Goal: Task Accomplishment & Management: Manage account settings

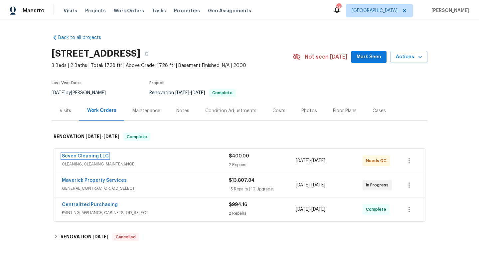
click at [96, 155] on link "Seven Cleaning LLC" at bounding box center [85, 156] width 47 height 5
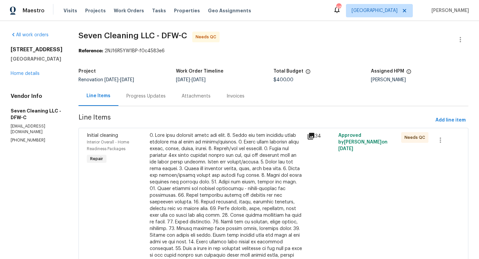
click at [242, 155] on div at bounding box center [226, 198] width 153 height 133
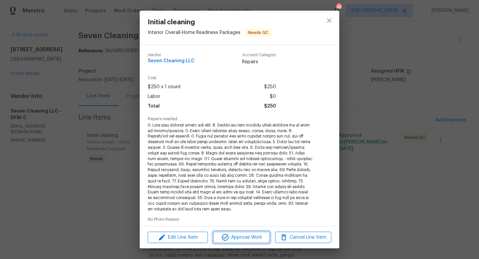
click at [252, 240] on span "Approve Work" at bounding box center [241, 237] width 52 height 8
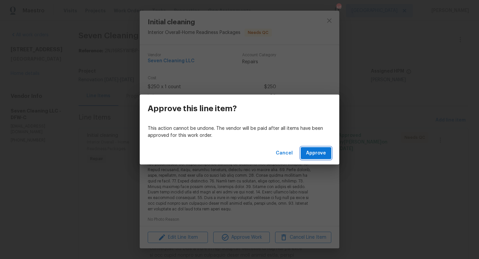
click at [318, 156] on span "Approve" at bounding box center [316, 153] width 20 height 8
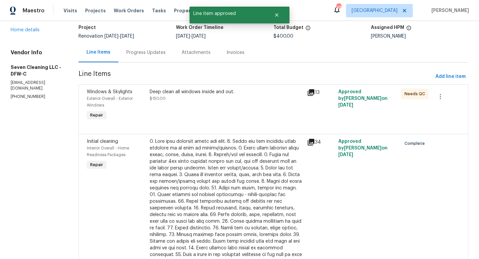
scroll to position [52, 0]
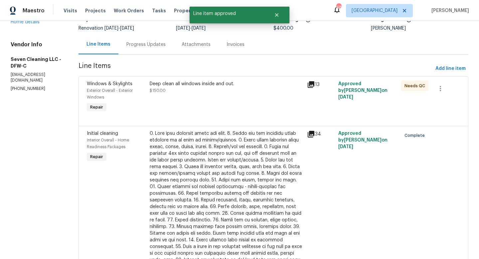
click at [222, 84] on div "Deep clean all windows inside and out." at bounding box center [226, 83] width 153 height 7
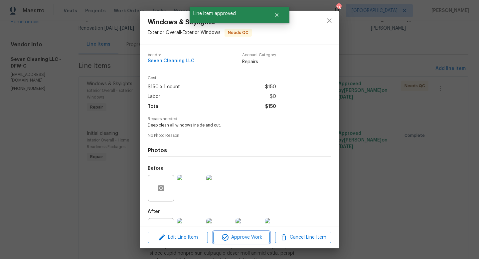
click at [234, 236] on span "Approve Work" at bounding box center [241, 237] width 52 height 8
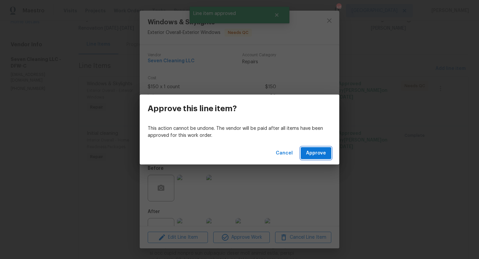
click at [317, 155] on span "Approve" at bounding box center [316, 153] width 20 height 8
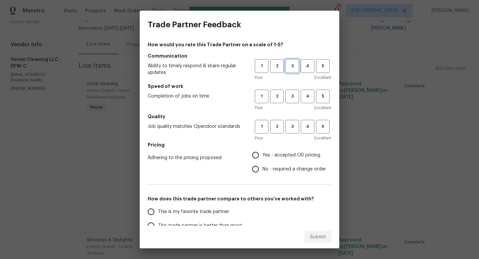
click at [292, 71] on button "3" at bounding box center [292, 66] width 14 height 14
click at [291, 104] on div "Poor Excellent" at bounding box center [293, 107] width 76 height 7
click at [291, 98] on span "3" at bounding box center [292, 96] width 12 height 8
click at [292, 126] on span "3" at bounding box center [292, 127] width 12 height 8
click at [255, 155] on input "Yes - accepted OD pricing" at bounding box center [255, 155] width 14 height 14
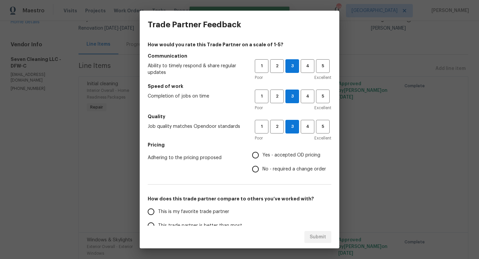
radio input "true"
click at [151, 212] on input "This is my favorite trade partner" at bounding box center [151, 211] width 14 height 14
click at [321, 242] on button "Submit" at bounding box center [317, 237] width 27 height 12
radio input "true"
radio input "false"
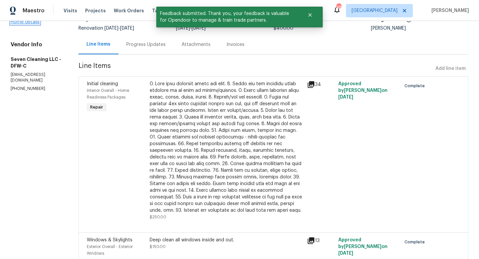
click at [13, 22] on link "Home details" at bounding box center [25, 22] width 29 height 5
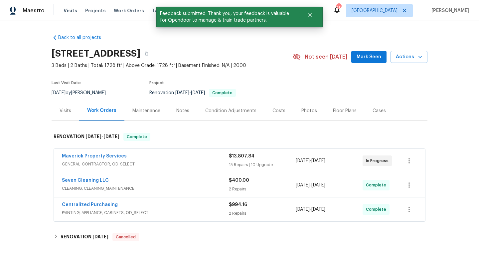
click at [366, 52] on button "Mark Seen" at bounding box center [368, 57] width 35 height 12
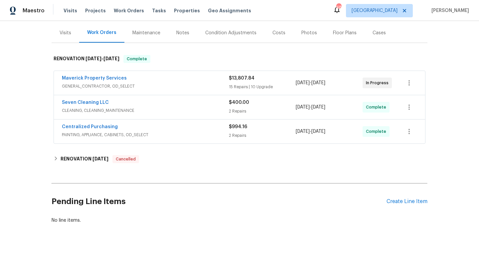
scroll to position [82, 0]
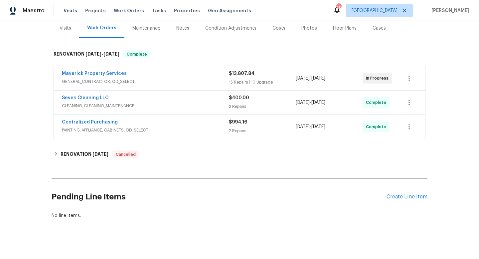
click at [394, 201] on div "Pending Line Items Create Line Item" at bounding box center [240, 196] width 376 height 31
click at [394, 198] on div "Create Line Item" at bounding box center [406, 196] width 41 height 6
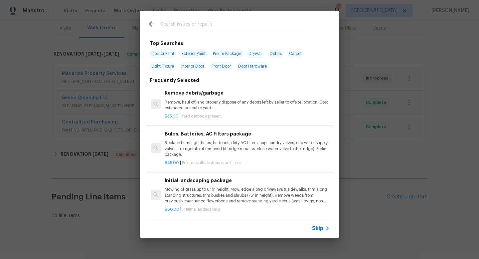
click at [189, 23] on input "text" at bounding box center [230, 25] width 141 height 10
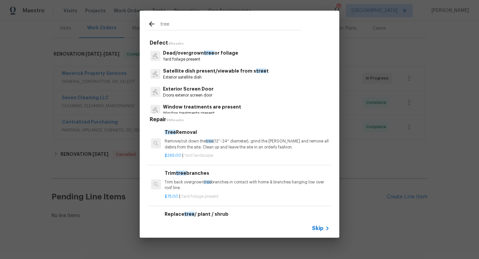
type input "tree"
click at [188, 56] on p "Yard foilage present" at bounding box center [200, 59] width 75 height 6
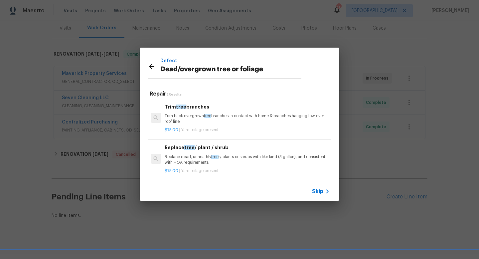
click at [188, 115] on p "Trim back overgrown tree branches in contact with home & branches hanging low o…" at bounding box center [247, 118] width 165 height 11
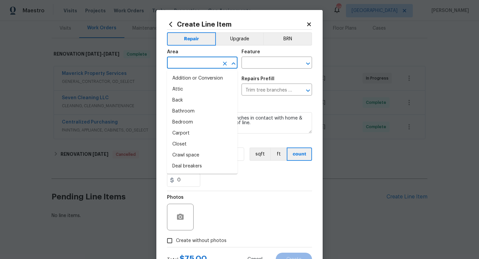
click at [193, 65] on input "text" at bounding box center [193, 63] width 52 height 10
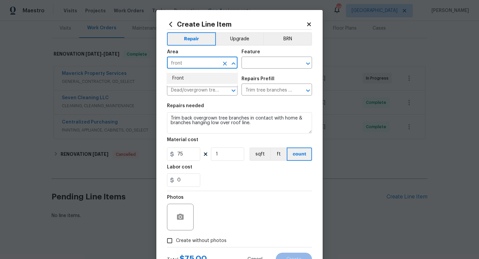
click at [193, 79] on li "Front" at bounding box center [202, 78] width 70 height 11
type input "Front"
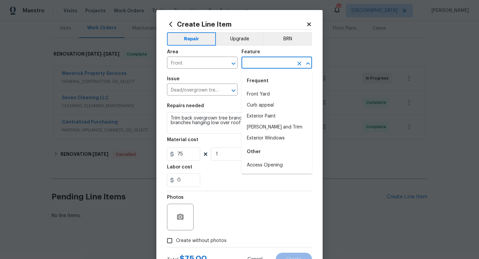
click at [263, 59] on input "text" at bounding box center [267, 63] width 52 height 10
click at [255, 96] on li "Front Yard" at bounding box center [276, 94] width 70 height 11
type input "Front Yard"
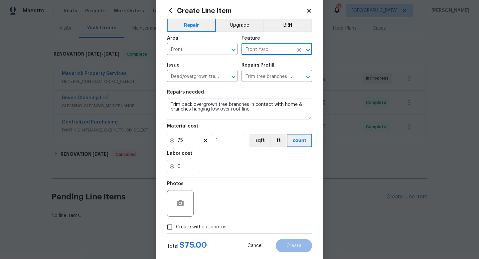
scroll to position [28, 0]
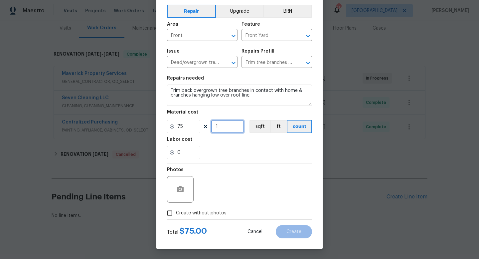
click at [220, 128] on input "1" at bounding box center [227, 126] width 33 height 13
type input "2"
click at [170, 216] on input "Create without photos" at bounding box center [169, 212] width 13 height 13
checkbox input "true"
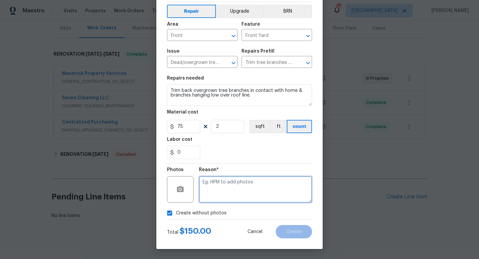
click at [244, 189] on textarea at bounding box center [255, 189] width 113 height 27
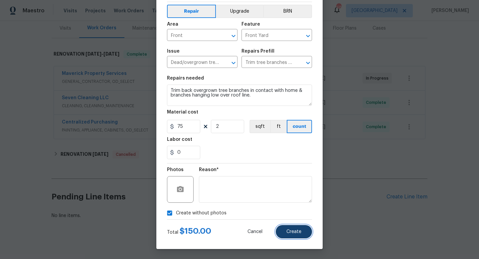
click at [287, 231] on span "Create" at bounding box center [293, 231] width 15 height 5
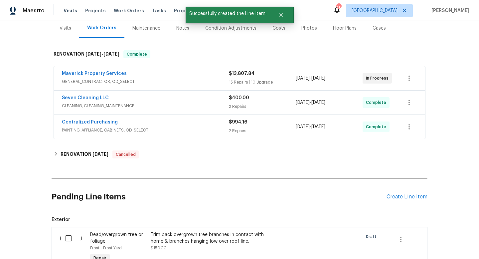
scroll to position [148, 0]
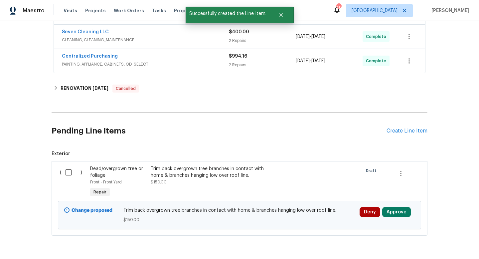
click at [73, 170] on input "checkbox" at bounding box center [70, 172] width 19 height 14
checkbox input "true"
click at [420, 240] on button "Create Work Order" at bounding box center [440, 242] width 55 height 12
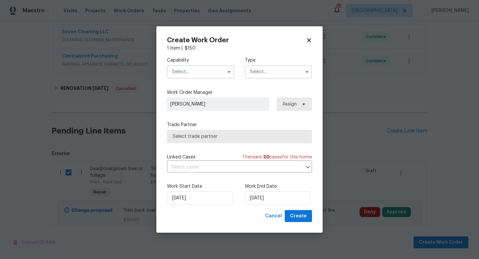
click at [203, 73] on input "text" at bounding box center [200, 71] width 67 height 13
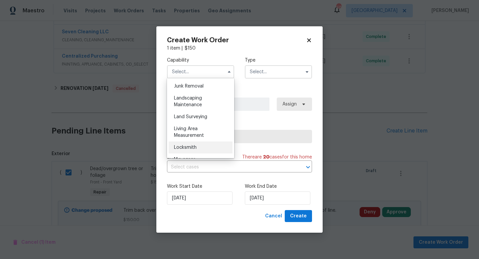
scroll to position [423, 0]
click at [196, 103] on div "Landscaping Maintenance" at bounding box center [201, 103] width 64 height 19
type input "Landscaping Maintenance"
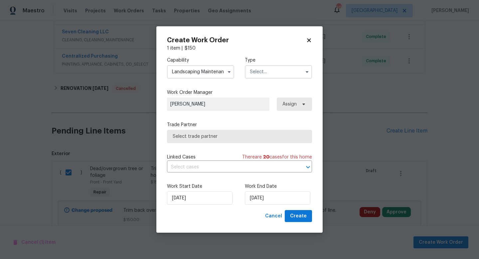
click at [286, 75] on input "text" at bounding box center [278, 71] width 67 height 13
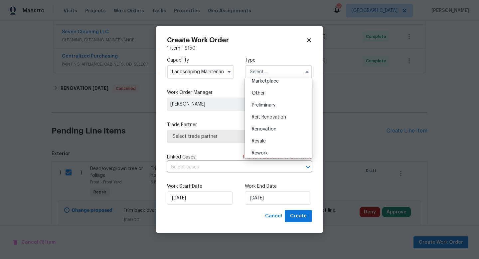
scroll to position [125, 0]
click at [272, 129] on span "Renovation" at bounding box center [264, 128] width 25 height 5
type input "Renovation"
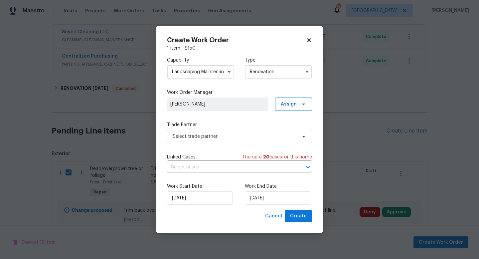
scroll to position [0, 0]
click at [237, 137] on span "Select trade partner" at bounding box center [234, 136] width 124 height 7
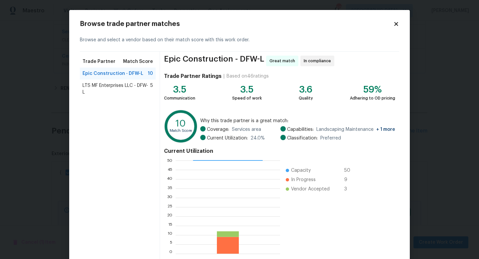
scroll to position [35, 0]
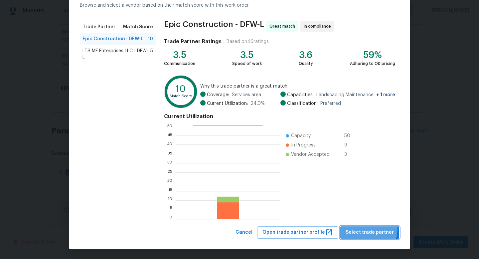
click at [361, 228] on span "Select trade partner" at bounding box center [369, 232] width 48 height 8
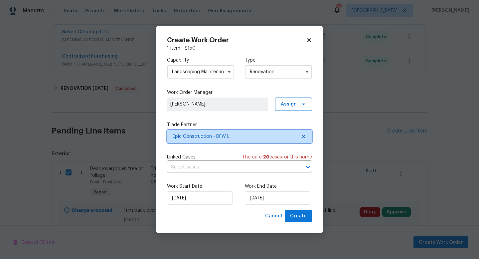
scroll to position [0, 0]
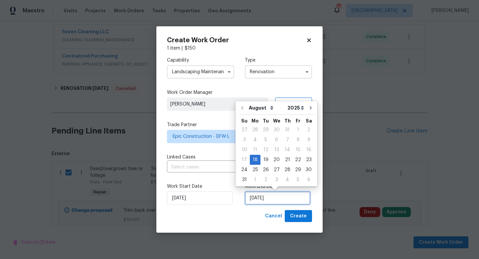
click at [263, 197] on input "[DATE]" at bounding box center [277, 197] width 65 height 13
click at [263, 159] on div "19" at bounding box center [265, 159] width 11 height 9
type input "[DATE]"
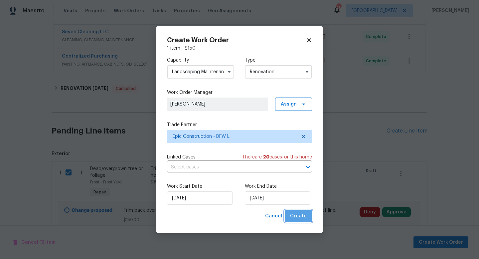
click at [303, 220] on button "Create" at bounding box center [297, 216] width 27 height 12
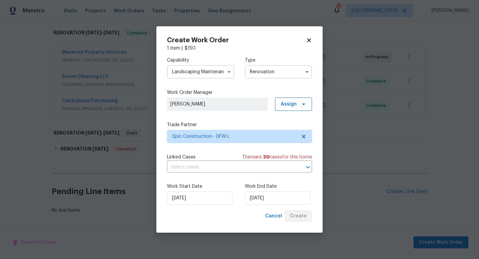
scroll to position [104, 0]
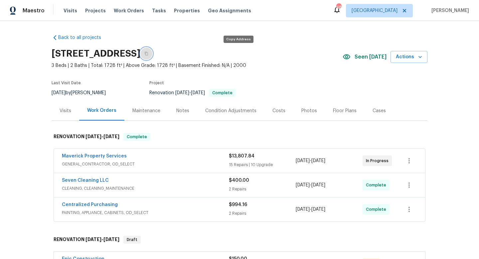
click at [148, 55] on icon "button" at bounding box center [146, 54] width 4 height 4
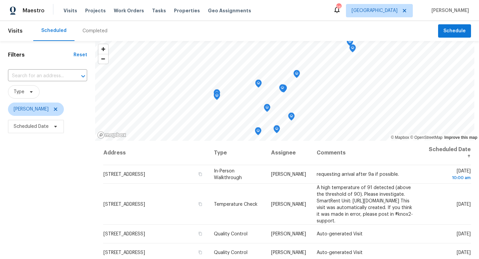
scroll to position [24, 0]
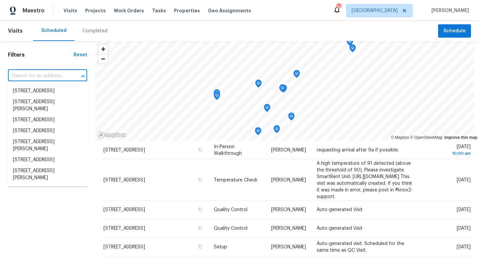
click at [53, 74] on input "text" at bounding box center [38, 76] width 60 height 10
paste input "4925 Prestwick Dr, Fort Worth, TX 76135"
type input "4925 Prestwick Dr, Fort Worth, TX 76135"
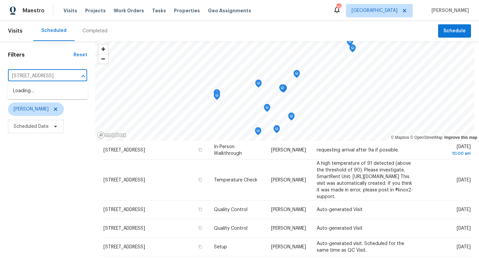
scroll to position [0, 29]
click at [38, 95] on li "[STREET_ADDRESS]" at bounding box center [48, 90] width 80 height 11
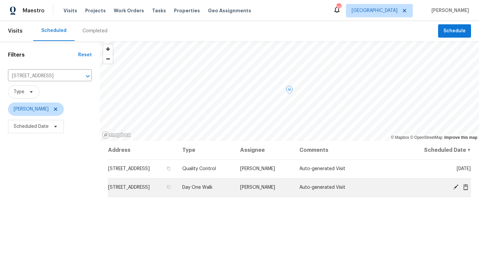
click at [465, 186] on icon at bounding box center [465, 187] width 6 height 6
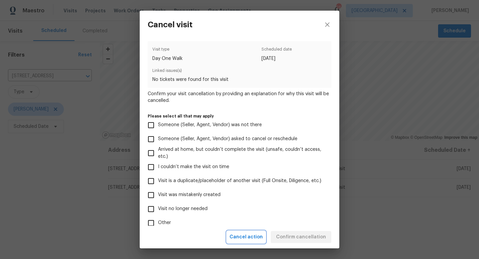
click at [240, 235] on span "Cancel action" at bounding box center [245, 237] width 33 height 8
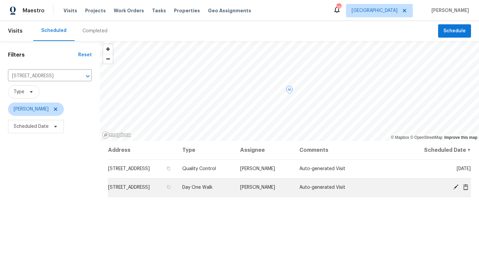
click at [465, 188] on icon at bounding box center [465, 186] width 5 height 6
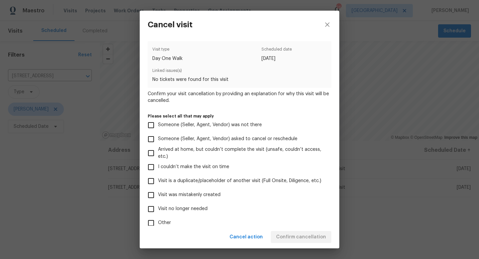
click at [159, 195] on span "Visit was mistakenly created" at bounding box center [189, 194] width 62 height 7
click at [158, 195] on input "Visit was mistakenly created" at bounding box center [151, 195] width 14 height 14
checkbox input "true"
click at [284, 236] on span "Confirm cancellation" at bounding box center [301, 237] width 50 height 8
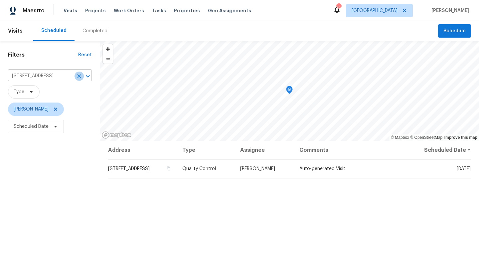
click at [79, 77] on icon "Clear" at bounding box center [79, 76] width 7 height 7
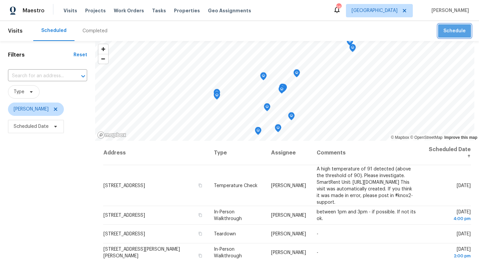
click at [464, 34] on span "Schedule" at bounding box center [454, 31] width 22 height 8
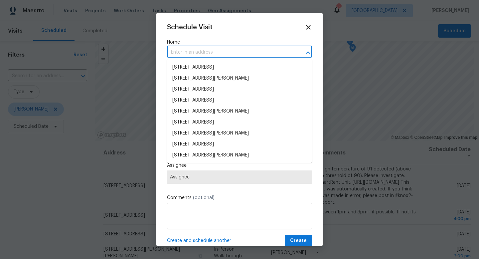
click at [228, 51] on input "text" at bounding box center [230, 52] width 126 height 10
paste input "5200 New Castleton Ct, Fort Worth, TX 76135"
type input "5200 New Castleton Ct, Fort Worth, TX 76135"
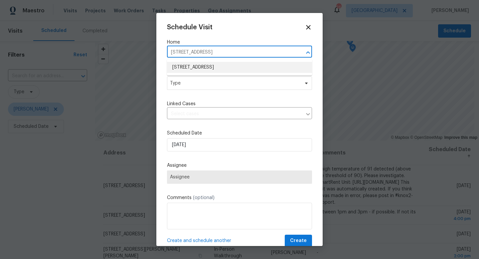
click at [212, 69] on li "5200 New Castleton Ct, Fort Worth, TX 76135" at bounding box center [239, 67] width 145 height 11
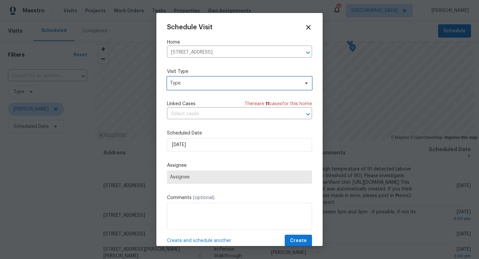
click at [198, 87] on span "Type" at bounding box center [239, 82] width 145 height 13
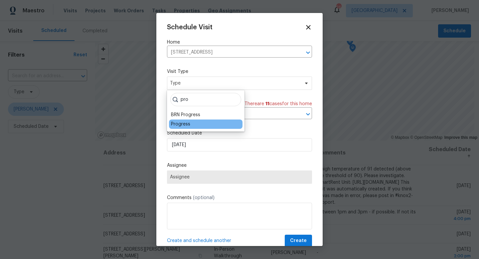
type input "pro"
click at [178, 125] on div "Progress" at bounding box center [180, 124] width 19 height 7
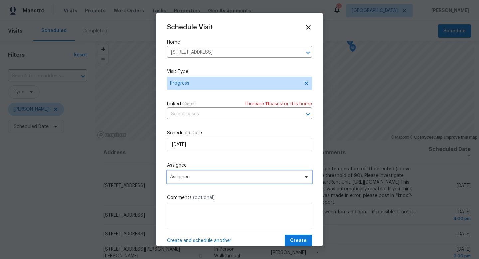
click at [187, 177] on span "Assignee" at bounding box center [235, 176] width 130 height 5
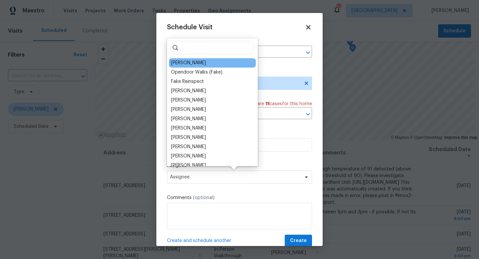
click at [188, 64] on div "[PERSON_NAME]" at bounding box center [188, 62] width 35 height 7
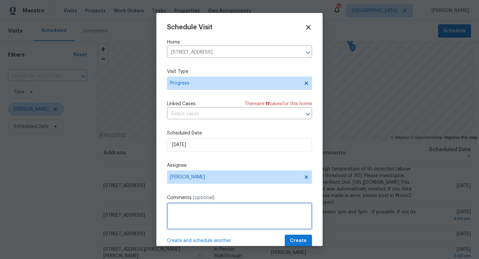
click at [222, 213] on textarea at bounding box center [239, 215] width 145 height 27
type textarea "PW and check pool lock."
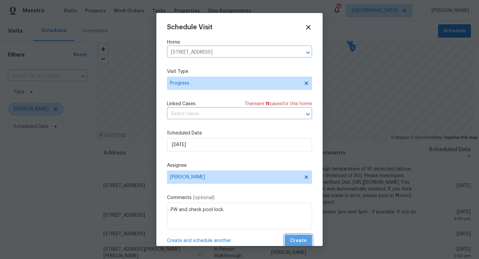
click at [295, 238] on span "Create" at bounding box center [298, 240] width 17 height 8
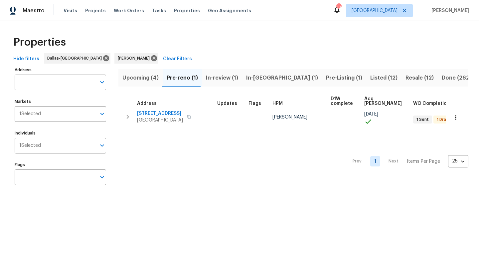
click at [370, 78] on span "Listed (12)" at bounding box center [383, 77] width 27 height 9
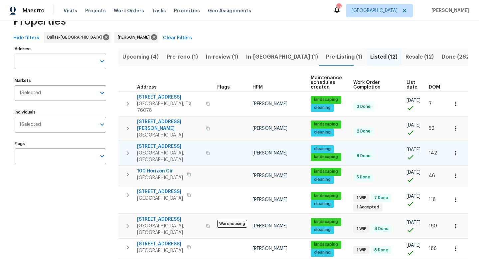
scroll to position [12, 0]
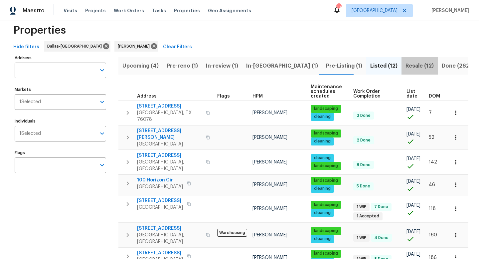
click at [405, 67] on span "Resale (12)" at bounding box center [419, 65] width 28 height 9
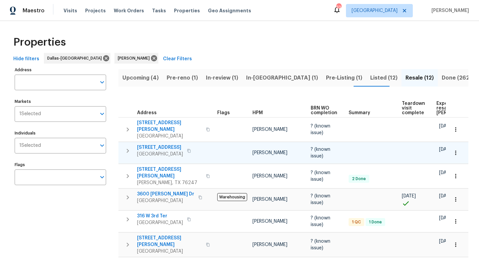
click at [164, 144] on span "5200 New Castleton Ct" at bounding box center [160, 147] width 46 height 7
click at [455, 149] on icon "button" at bounding box center [455, 152] width 7 height 7
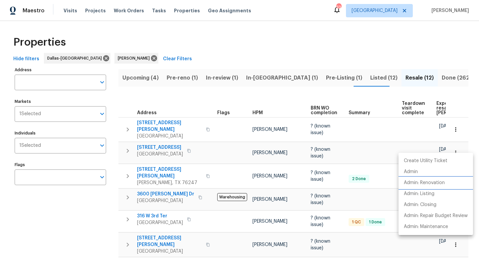
click at [438, 185] on p "Admin: Renovation" at bounding box center [423, 182] width 41 height 7
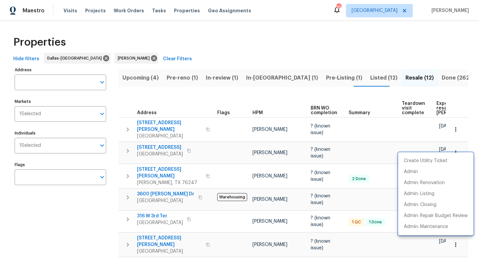
click at [325, 50] on div at bounding box center [239, 129] width 479 height 259
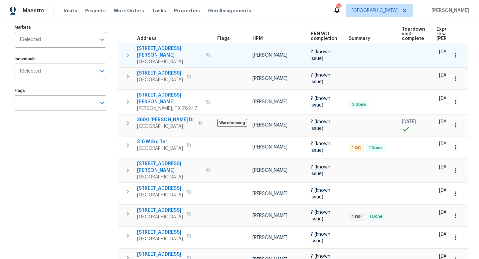
scroll to position [79, 0]
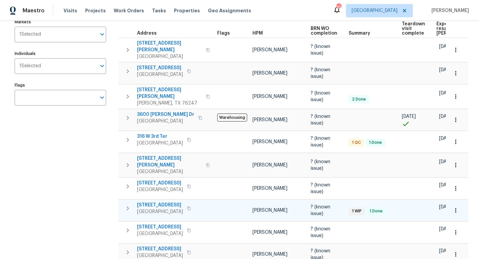
click at [153, 201] on span "513 Crest Ridge Dr" at bounding box center [160, 204] width 46 height 7
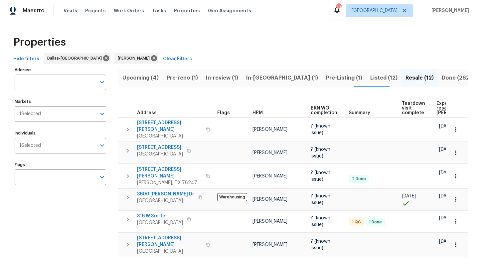
click at [190, 78] on span "Pre-reno (1)" at bounding box center [182, 77] width 31 height 9
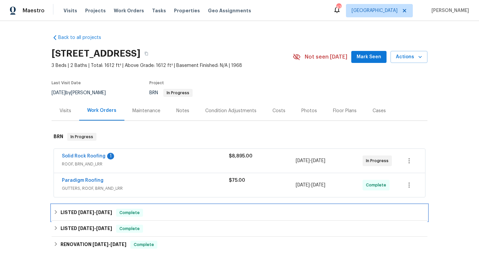
click at [68, 209] on h6 "LISTED 7/17/25 - 7/18/25" at bounding box center [86, 212] width 52 height 8
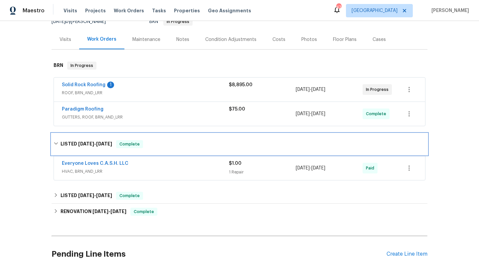
scroll to position [72, 0]
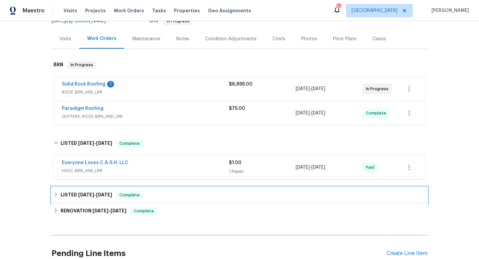
click at [67, 194] on h6 "LISTED 6/25/25 - 7/2/25" at bounding box center [86, 195] width 52 height 8
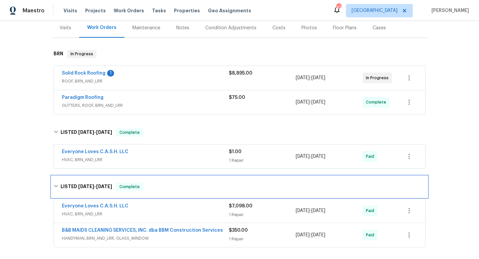
scroll to position [83, 0]
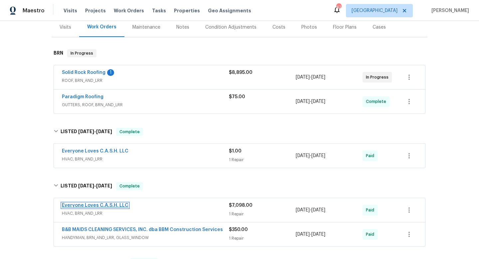
click at [79, 205] on link "Everyone Loves C.A.S.H. LLC" at bounding box center [95, 205] width 66 height 5
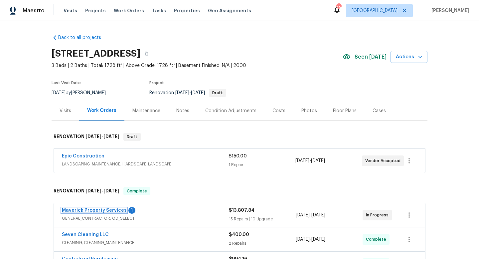
click at [96, 212] on link "Maverick Property Services" at bounding box center [94, 210] width 65 height 5
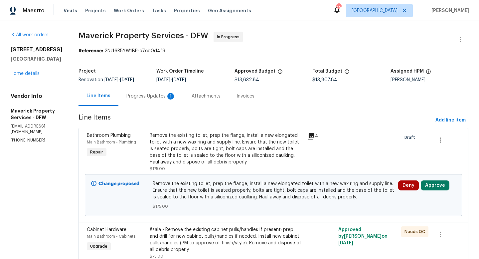
click at [175, 98] on div "Progress Updates 1" at bounding box center [150, 96] width 49 height 7
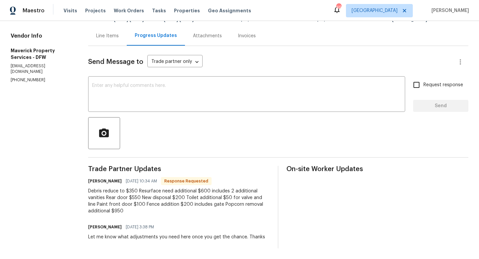
scroll to position [65, 0]
click at [119, 33] on div "Line Items" at bounding box center [107, 36] width 23 height 7
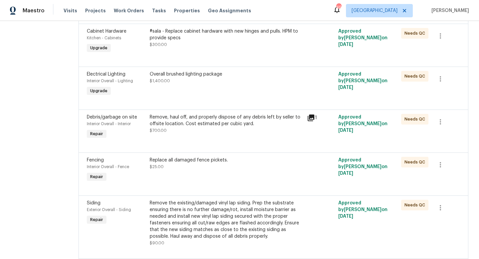
scroll to position [446, 0]
click at [218, 126] on div "Remove, haul off, and properly dispose of any debris left by seller to offsite …" at bounding box center [226, 119] width 153 height 13
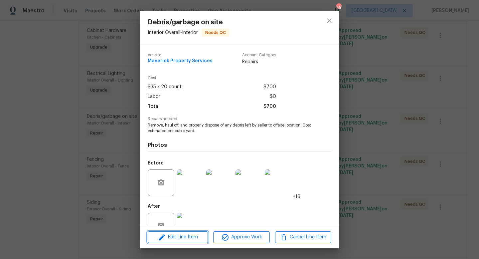
click at [187, 234] on span "Edit Line Item" at bounding box center [178, 237] width 56 height 8
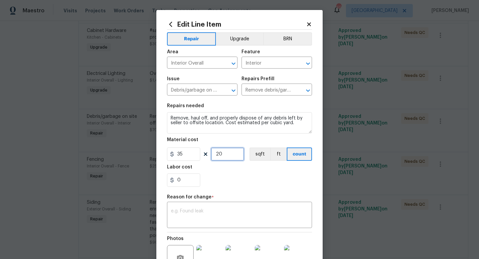
drag, startPoint x: 227, startPoint y: 160, endPoint x: 175, endPoint y: 139, distance: 56.1
click at [175, 139] on figure "Material cost 35 20 sqft ft count" at bounding box center [239, 148] width 145 height 23
type input "10"
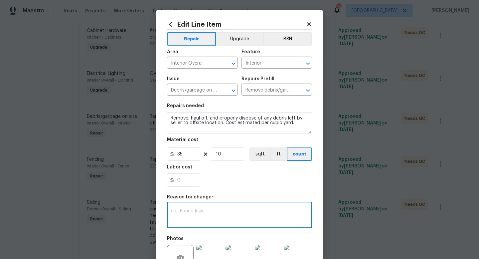
click at [201, 219] on textarea at bounding box center [239, 215] width 137 height 14
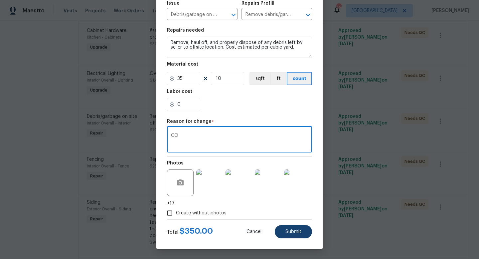
type textarea "CO"
click at [296, 230] on span "Submit" at bounding box center [293, 231] width 16 height 5
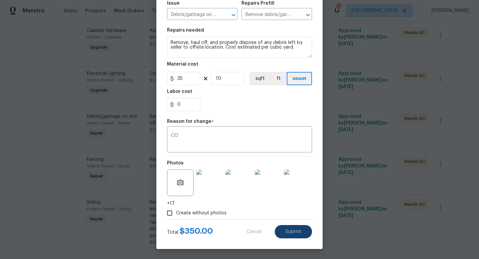
type input "20"
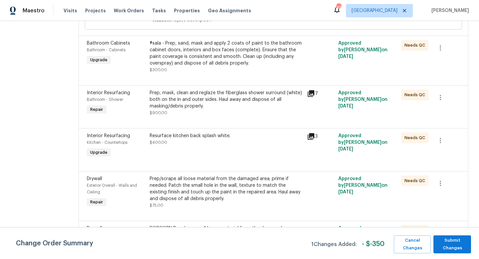
scroll to position [1128, 0]
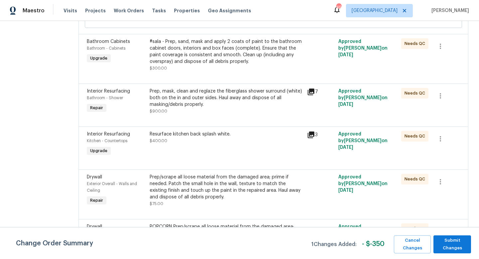
click at [208, 108] on div "Prep, mask, clean and reglaze the fiberglass shower surround (white) both on th…" at bounding box center [226, 98] width 153 height 20
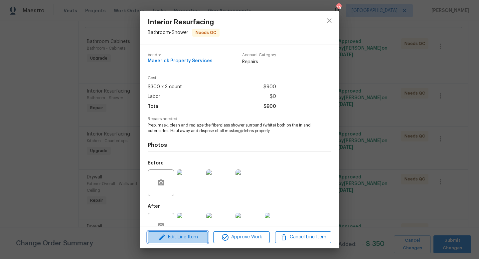
click at [173, 236] on span "Edit Line Item" at bounding box center [178, 237] width 56 height 8
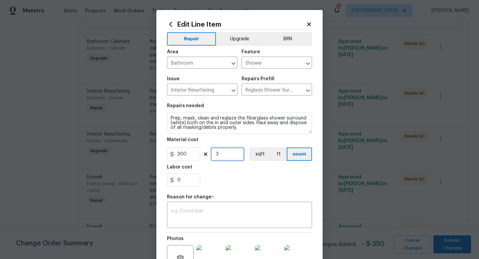
click at [229, 155] on input "3" at bounding box center [227, 153] width 33 height 13
type input "5"
click at [219, 206] on div "x ​" at bounding box center [239, 215] width 145 height 25
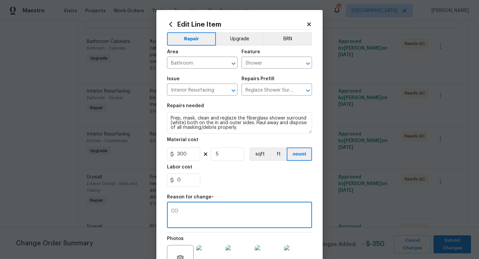
scroll to position [76, 0]
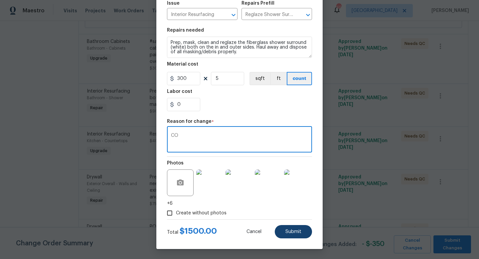
type textarea "CO"
click at [282, 230] on button "Submit" at bounding box center [293, 231] width 37 height 13
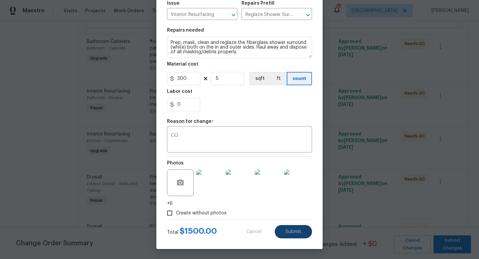
type input "3"
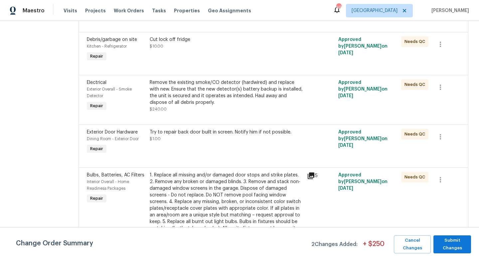
scroll to position [797, 0]
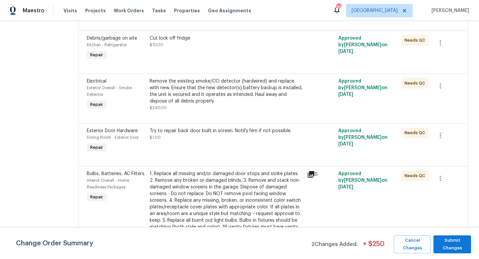
click at [210, 134] on div "Try to repair back door built in screen. Notify him if not possible." at bounding box center [226, 130] width 153 height 7
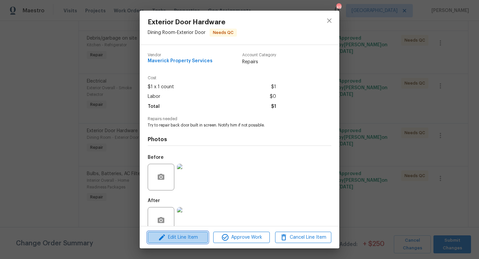
click at [184, 239] on span "Edit Line Item" at bounding box center [178, 237] width 56 height 8
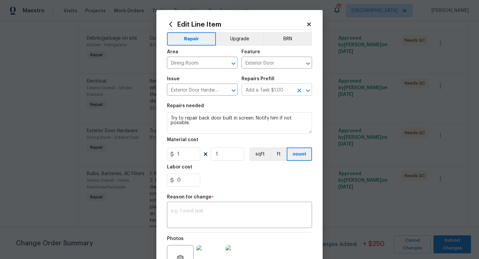
click at [297, 93] on icon "Clear" at bounding box center [299, 90] width 7 height 7
click at [276, 90] on input "text" at bounding box center [267, 90] width 52 height 10
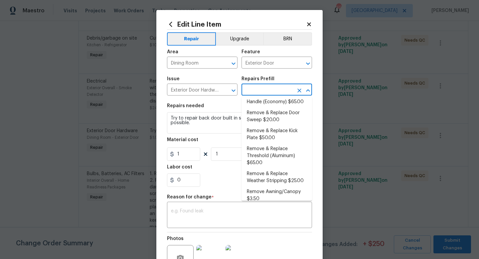
scroll to position [106, 0]
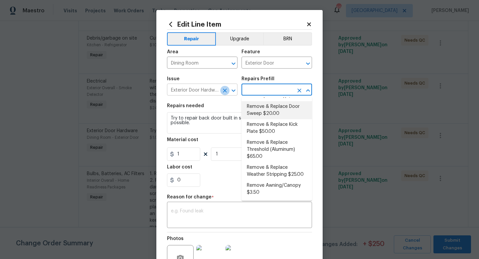
click at [225, 89] on icon "Clear" at bounding box center [224, 90] width 7 height 7
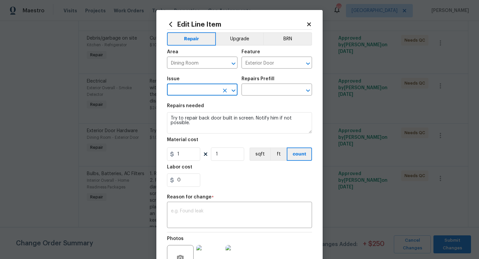
click at [201, 87] on input "text" at bounding box center [193, 90] width 52 height 10
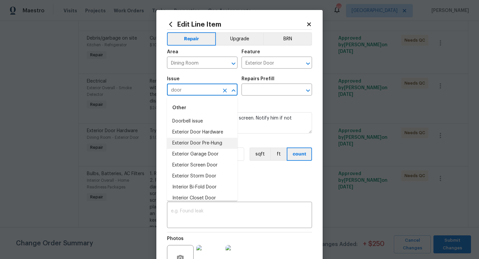
click at [200, 142] on li "Exterior Door Pre-Hung" at bounding box center [202, 143] width 70 height 11
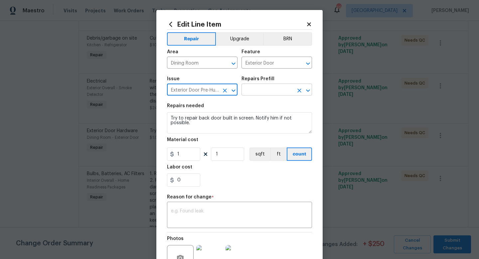
type input "Exterior Door Pre-Hung"
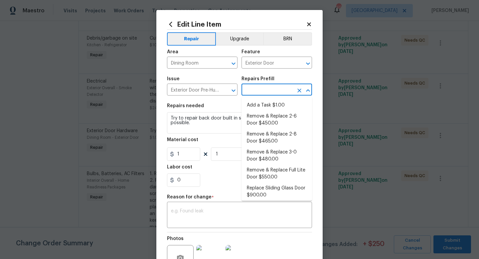
click at [280, 91] on input "text" at bounding box center [267, 90] width 52 height 10
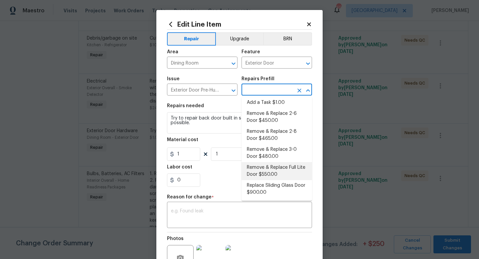
click at [269, 172] on li "Remove & Replace Full Lite Door $550.00" at bounding box center [276, 171] width 70 height 18
type input "Interior Door"
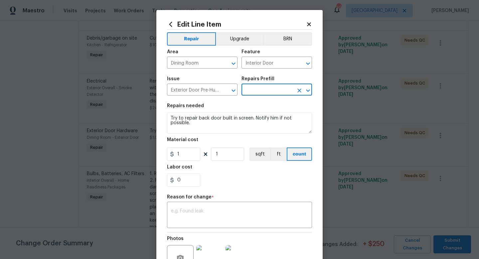
type textarea "Remove the existing exterior door, prep the opening and install a new full lite…"
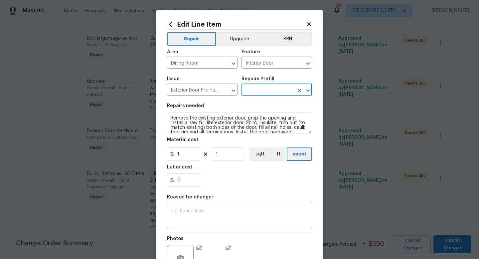
type input "Remove & Replace Full Lite Door $550.00"
type input "550"
click at [198, 207] on div "x ​" at bounding box center [239, 215] width 145 height 25
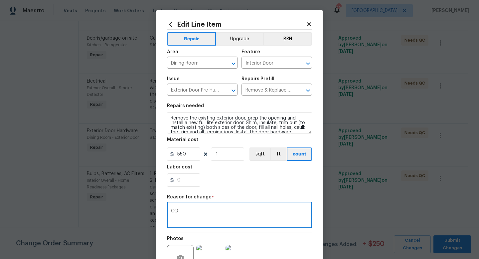
scroll to position [69, 0]
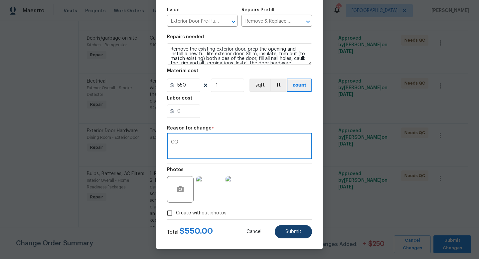
type textarea "CO"
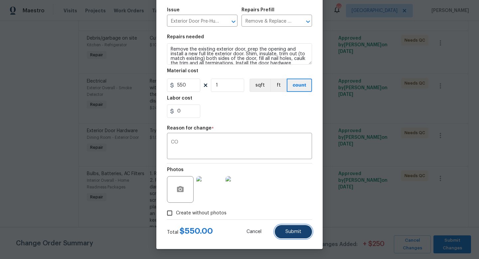
click at [288, 229] on span "Submit" at bounding box center [293, 231] width 16 height 5
type textarea "Try to repair back door built in screen. Notify him if not possible."
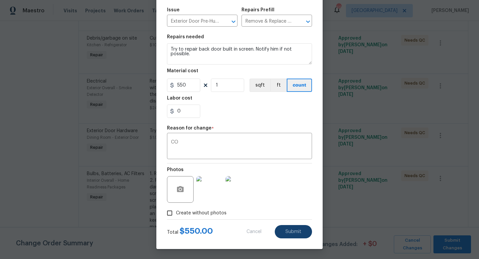
type input "Exterior Door"
type input "Exterior Door Hardware"
type input "Add a Task $1.00"
type input "1"
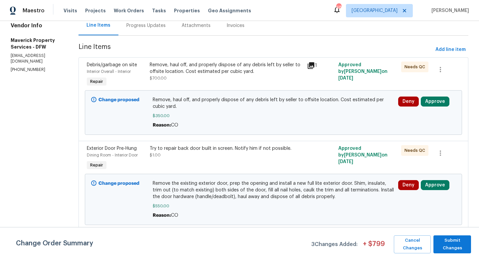
scroll to position [0, 0]
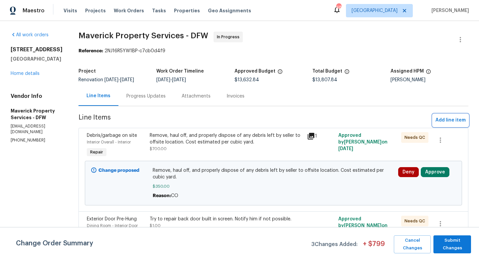
click at [453, 119] on span "Add line item" at bounding box center [450, 120] width 30 height 8
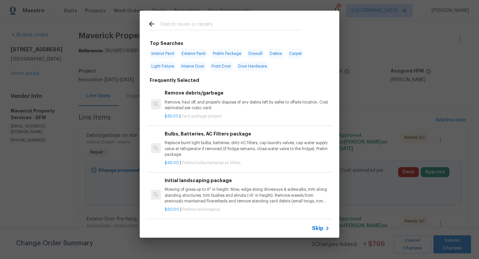
click at [181, 26] on input "text" at bounding box center [230, 25] width 141 height 10
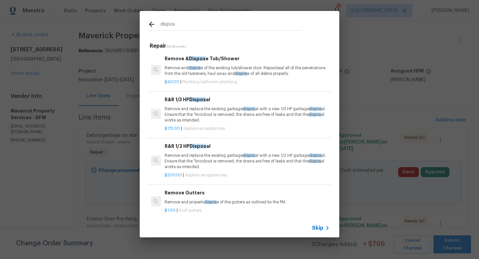
type input "dispos"
click at [181, 159] on p "Remove and replace the existing garbage dispos al with a new 1/2 HP garbage dis…" at bounding box center [247, 161] width 165 height 17
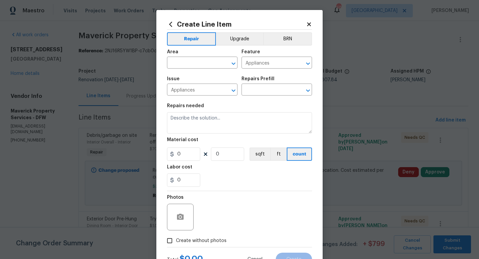
type input "R&R 1/2 HP Disposal $200.00"
type textarea "Remove and replace the existing garbage disposal with a new 1/2 HP garbage disp…"
type input "200"
type input "1"
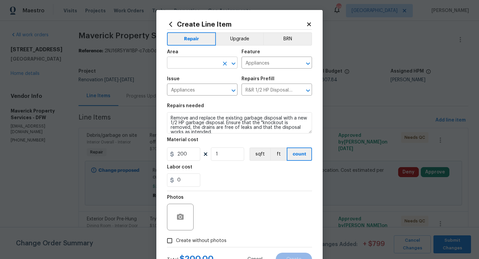
click at [189, 62] on input "text" at bounding box center [193, 63] width 52 height 10
click at [190, 76] on li "Kitchen" at bounding box center [202, 78] width 70 height 11
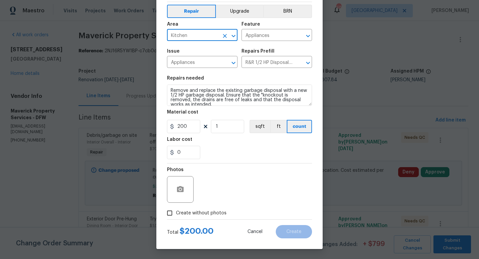
type input "Kitchen"
click at [168, 205] on div "Photos" at bounding box center [181, 184] width 28 height 43
click at [169, 208] on input "Create without photos" at bounding box center [169, 212] width 13 height 13
checkbox input "true"
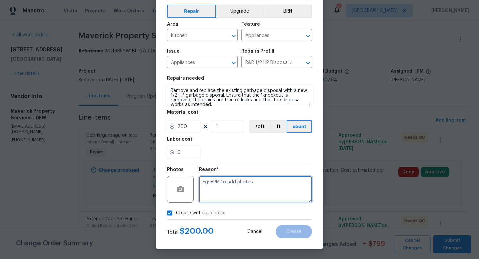
click at [233, 194] on textarea at bounding box center [255, 189] width 113 height 27
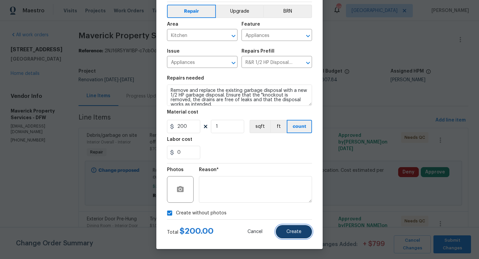
click at [294, 232] on span "Create" at bounding box center [293, 231] width 15 height 5
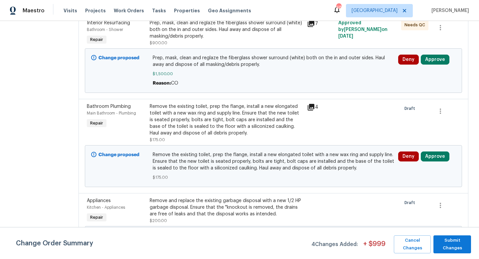
scroll to position [286, 0]
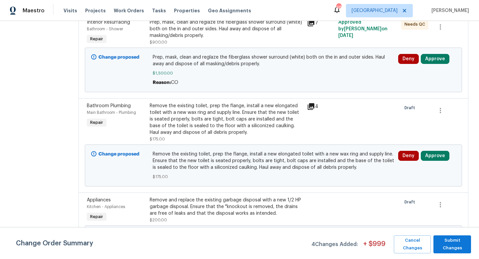
click at [227, 135] on div "Remove the existing toilet, prep the flange, install a new elongated toilet wit…" at bounding box center [226, 118] width 153 height 33
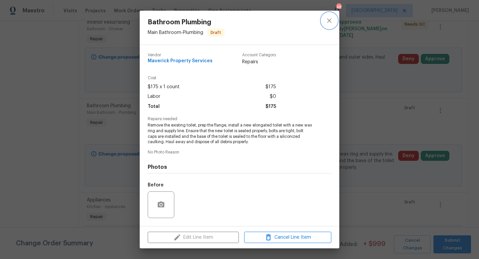
click at [331, 23] on icon "close" at bounding box center [329, 21] width 8 height 8
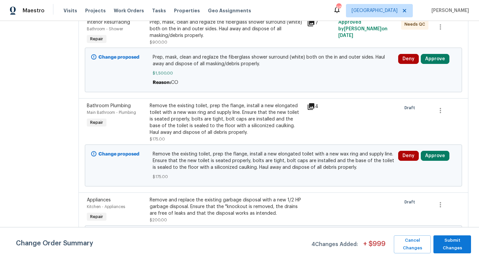
scroll to position [0, 0]
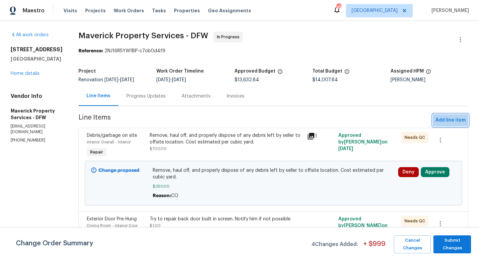
click at [449, 120] on span "Add line item" at bounding box center [450, 120] width 30 height 8
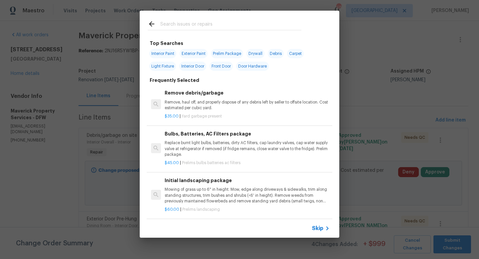
click at [187, 26] on input "text" at bounding box center [230, 25] width 141 height 10
click at [189, 53] on span "Exterior Paint" at bounding box center [193, 53] width 28 height 9
type input "Exterior Paint"
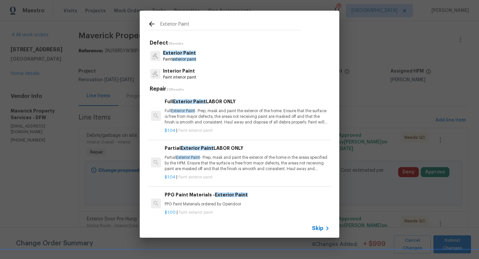
click at [176, 58] on span "exterior paint" at bounding box center [184, 59] width 24 height 4
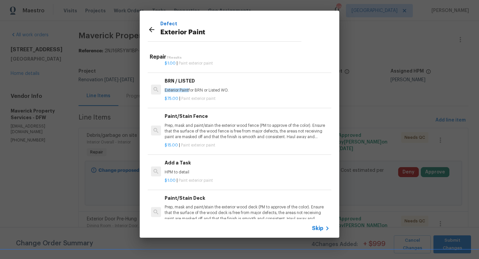
scroll to position [121, 0]
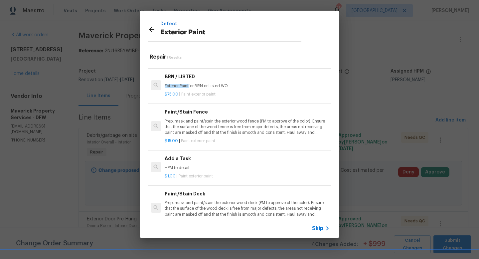
click at [183, 160] on h6 "Add a Task" at bounding box center [247, 158] width 165 height 7
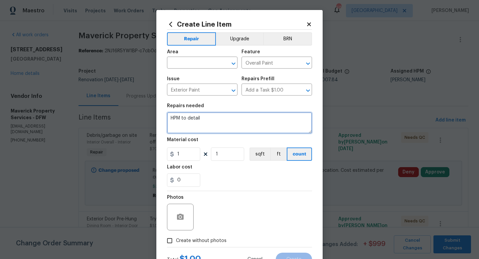
drag, startPoint x: 203, startPoint y: 120, endPoint x: 44, endPoint y: 110, distance: 159.2
click at [44, 110] on div "Create Line Item Repair Upgrade BRN Area ​ Feature Overall Paint ​ Issue Exteri…" at bounding box center [239, 129] width 479 height 259
type textarea "Paint front door"
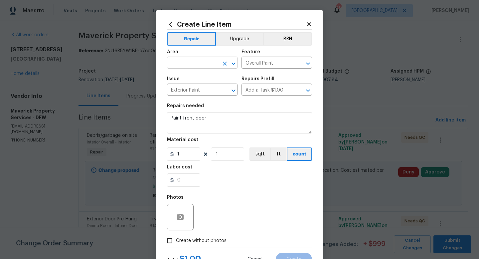
click at [179, 62] on input "text" at bounding box center [193, 63] width 52 height 10
click at [179, 77] on li "Front" at bounding box center [202, 78] width 70 height 11
type input "Front"
click at [190, 156] on input "1" at bounding box center [183, 153] width 33 height 13
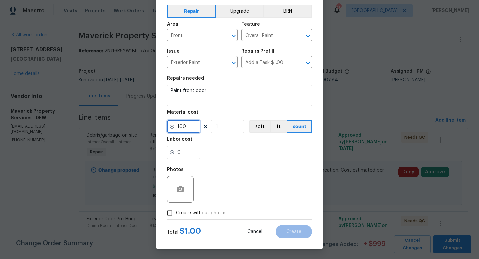
type input "100"
click at [169, 211] on input "Create without photos" at bounding box center [169, 212] width 13 height 13
checkbox input "true"
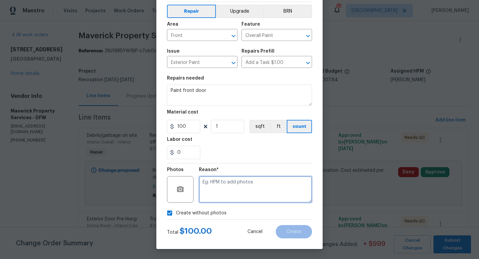
click at [259, 195] on textarea at bounding box center [255, 189] width 113 height 27
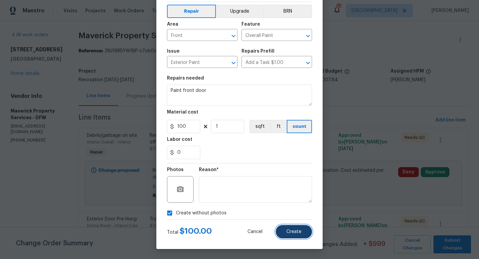
click at [291, 230] on span "Create" at bounding box center [293, 231] width 15 height 5
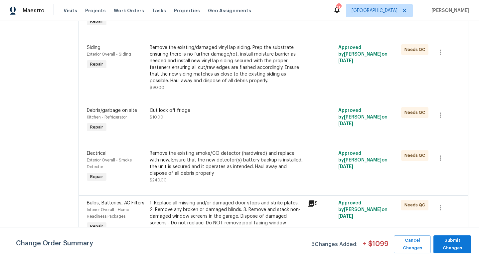
scroll to position [956, 0]
click at [219, 15] on div "Replace all damaged fence pickets. $25.00" at bounding box center [226, 8] width 153 height 13
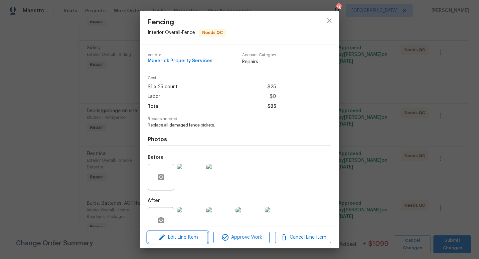
click at [179, 238] on span "Edit Line Item" at bounding box center [178, 237] width 56 height 8
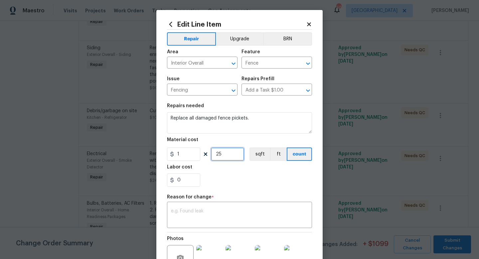
drag, startPoint x: 225, startPoint y: 153, endPoint x: 167, endPoint y: 153, distance: 58.8
click at [167, 153] on div "Edit Line Item Repair Upgrade BRN Area Interior Overall ​ Feature Fence ​ Issue…" at bounding box center [239, 167] width 166 height 314
type input "1"
click at [191, 154] on input "1" at bounding box center [183, 153] width 33 height 13
type input "200"
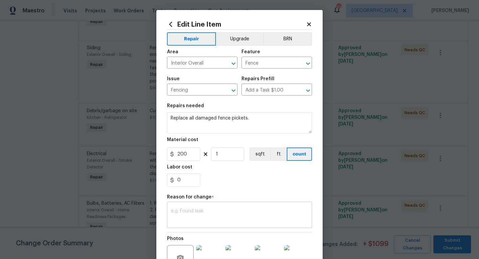
click at [218, 211] on textarea at bounding box center [239, 215] width 137 height 14
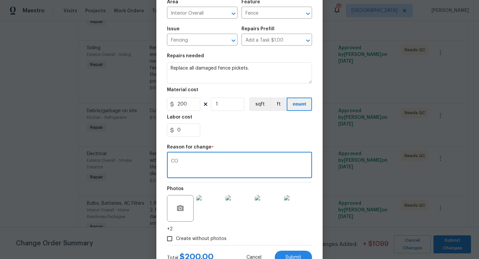
scroll to position [76, 0]
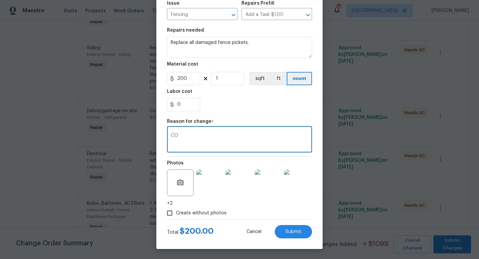
type textarea "CO"
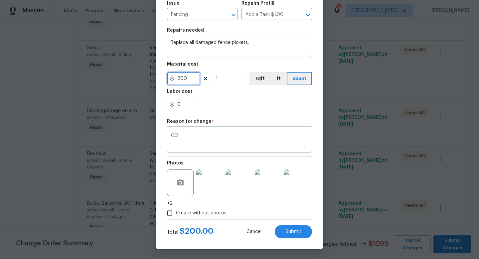
drag, startPoint x: 193, startPoint y: 81, endPoint x: 138, endPoint y: 71, distance: 55.8
click at [138, 71] on div "Edit Line Item Repair Upgrade BRN Area Interior Overall ​ Feature Fence ​ Issue…" at bounding box center [239, 129] width 479 height 259
type input "250"
click at [291, 233] on span "Submit" at bounding box center [293, 231] width 16 height 5
type input "25"
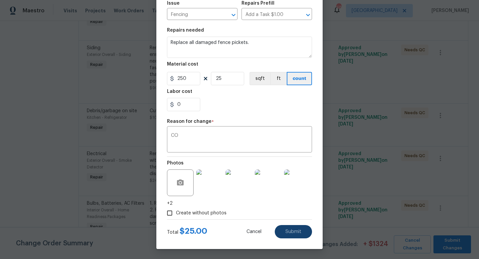
type input "1"
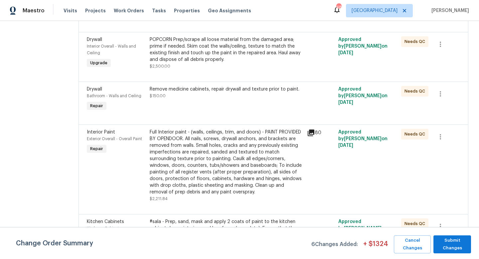
scroll to position [1577, 0]
click at [225, 63] on div "POPCORN Prep/scrape all loose material from the damaged area; prime if needed. …" at bounding box center [226, 50] width 153 height 27
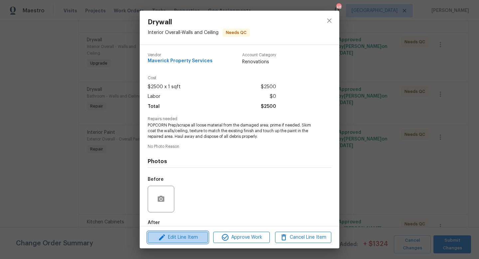
click at [191, 234] on span "Edit Line Item" at bounding box center [178, 237] width 56 height 8
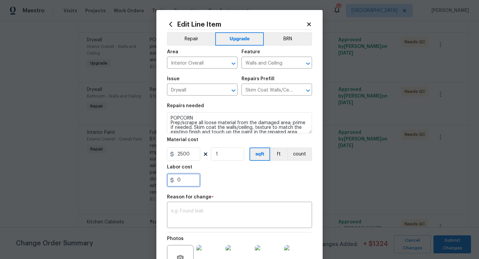
click at [190, 180] on input "0" at bounding box center [183, 179] width 33 height 13
type input "950"
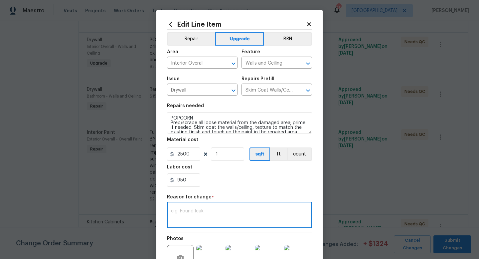
click at [207, 221] on textarea at bounding box center [239, 215] width 137 height 14
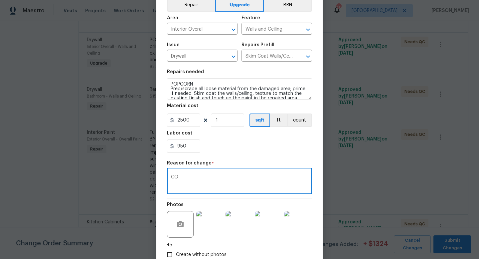
scroll to position [76, 0]
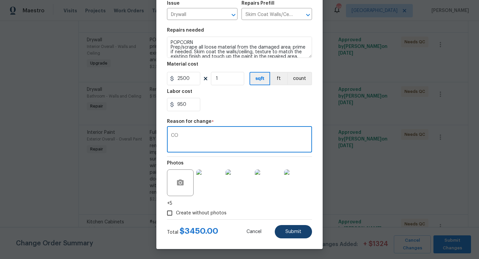
type textarea "CO"
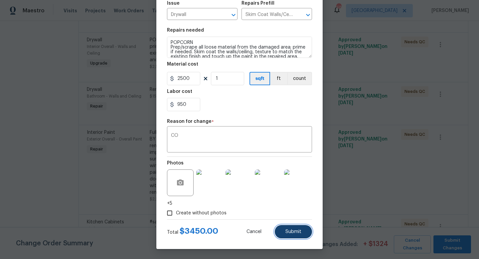
click at [294, 232] on span "Submit" at bounding box center [293, 231] width 16 height 5
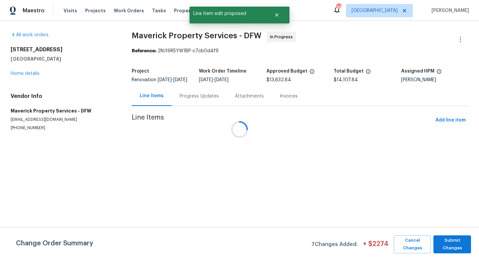
scroll to position [0, 0]
click at [459, 242] on span "Submit Changes" at bounding box center [451, 243] width 31 height 15
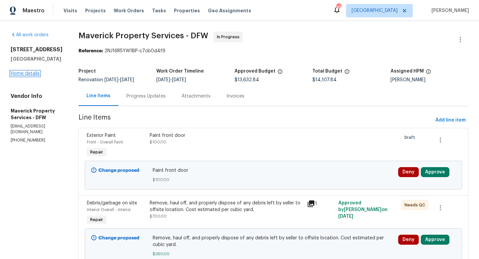
click at [28, 72] on link "Home details" at bounding box center [25, 73] width 29 height 5
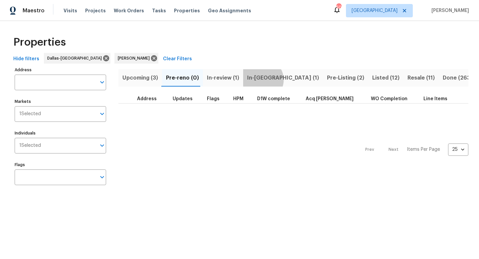
click at [258, 79] on span "In-[GEOGRAPHIC_DATA] (1)" at bounding box center [283, 77] width 72 height 9
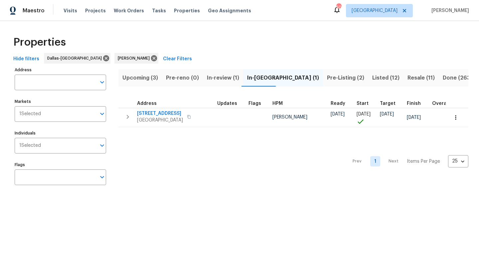
click at [407, 76] on span "Resale (11)" at bounding box center [420, 77] width 27 height 9
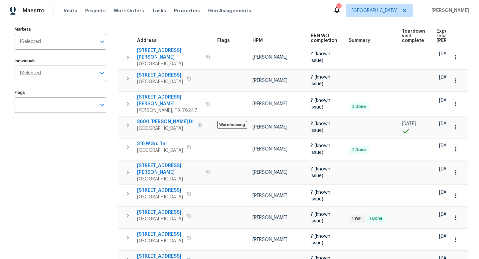
scroll to position [73, 0]
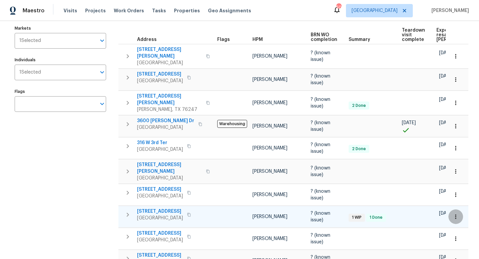
click at [457, 213] on icon "button" at bounding box center [455, 216] width 7 height 7
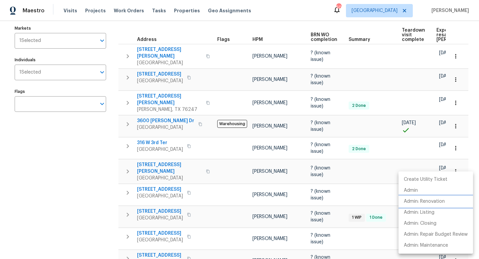
click at [434, 202] on p "Admin: Renovation" at bounding box center [423, 201] width 41 height 7
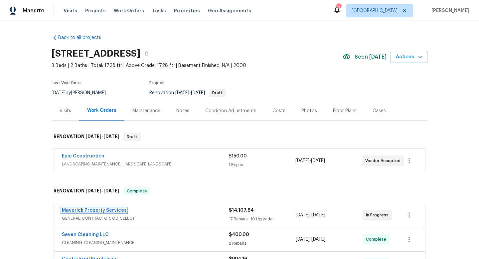
click at [82, 209] on link "Maverick Property Services" at bounding box center [94, 210] width 65 height 5
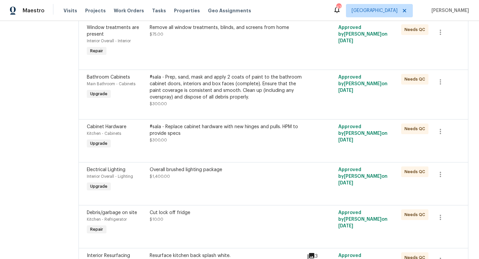
scroll to position [1072, 0]
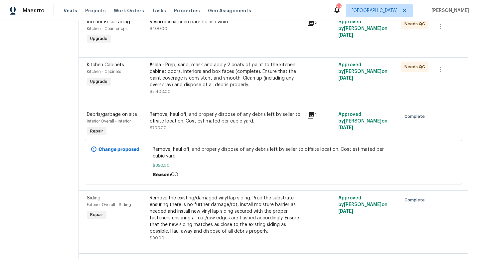
click at [238, 88] on div "#sala - Prep, sand, mask and apply 2 coats of paint to the kitchen cabinet door…" at bounding box center [226, 74] width 153 height 27
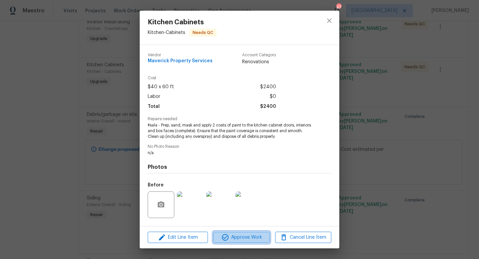
click at [229, 237] on span "Approve Work" at bounding box center [241, 237] width 52 height 8
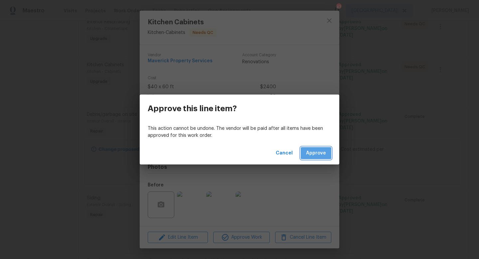
click at [317, 151] on span "Approve" at bounding box center [316, 153] width 20 height 8
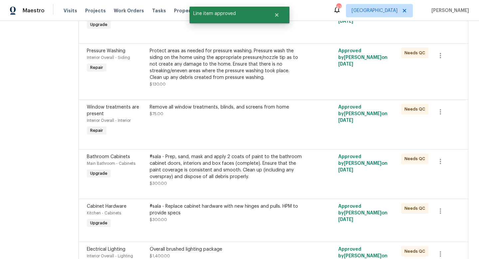
scroll to position [762, 0]
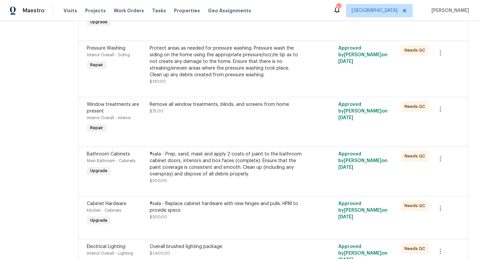
click at [244, 31] on div "Overall door hardware package. Knobs, hinges, and stops. $900.00" at bounding box center [226, 15] width 157 height 31
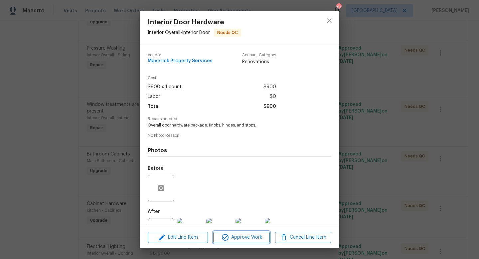
click at [251, 238] on span "Approve Work" at bounding box center [241, 237] width 52 height 8
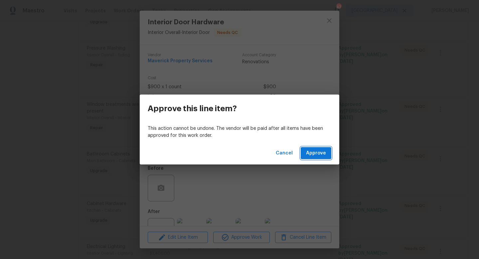
click at [320, 158] on button "Approve" at bounding box center [315, 153] width 31 height 12
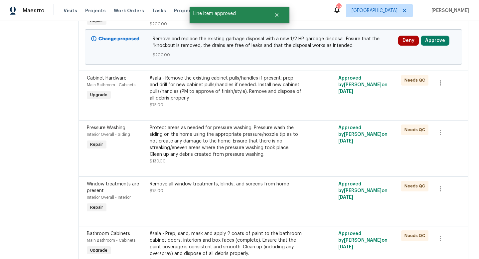
scroll to position [641, 0]
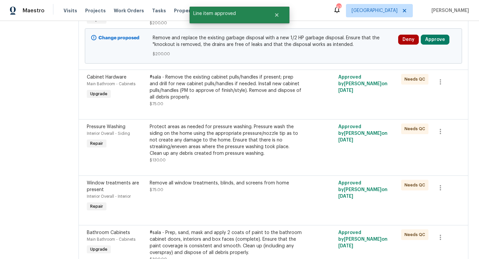
click at [234, 100] on div "#sala - Remove the existing cabinet pulls/handles if present; prep and drill fo…" at bounding box center [226, 87] width 153 height 27
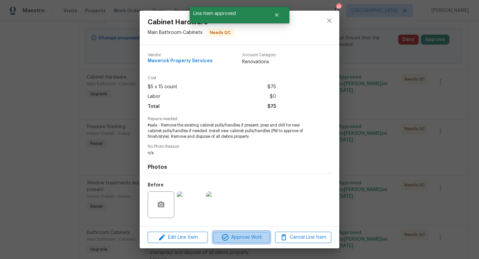
click at [238, 242] on button "Approve Work" at bounding box center [241, 237] width 56 height 12
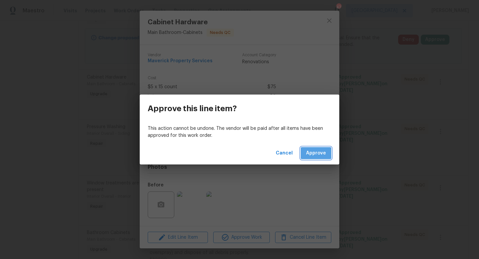
click at [316, 148] on button "Approve" at bounding box center [315, 153] width 31 height 12
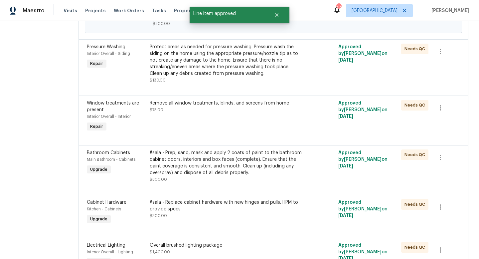
scroll to position [687, 0]
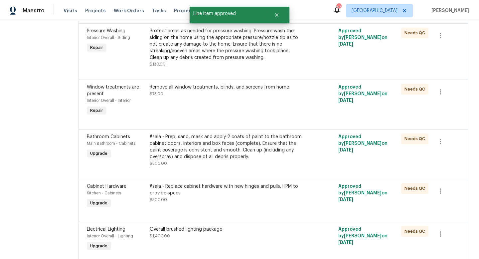
click at [253, 61] on div "Protect areas as needed for pressure washing. Pressure wash the siding on the h…" at bounding box center [226, 44] width 153 height 33
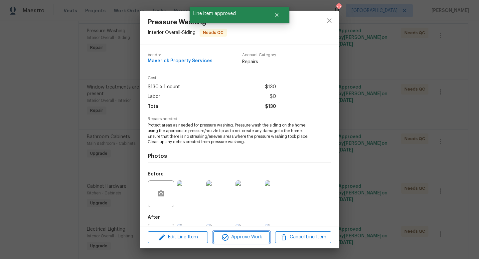
click at [244, 235] on span "Approve Work" at bounding box center [241, 237] width 52 height 8
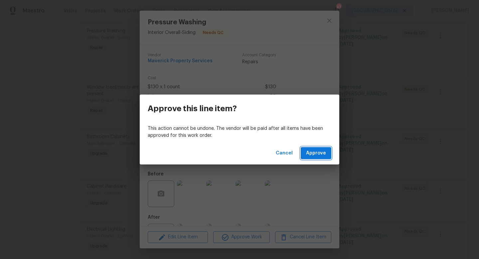
click at [309, 157] on span "Approve" at bounding box center [316, 153] width 20 height 8
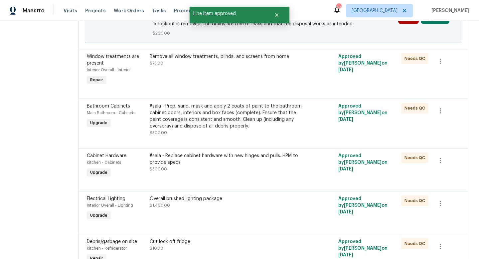
scroll to position [662, 0]
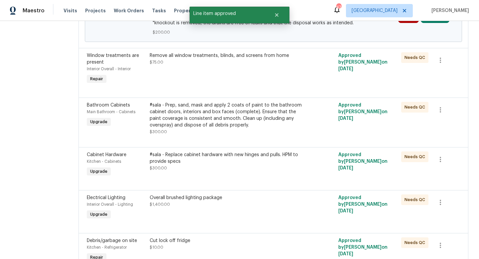
click at [233, 87] on div "Remove all window treatments, blinds, and screens from home $75.00" at bounding box center [226, 68] width 157 height 37
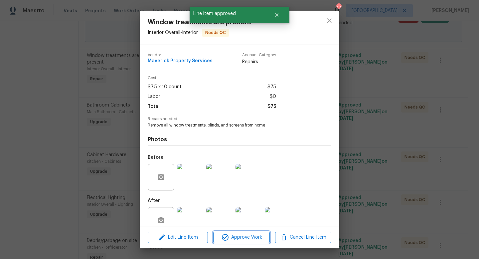
click at [236, 236] on span "Approve Work" at bounding box center [241, 237] width 52 height 8
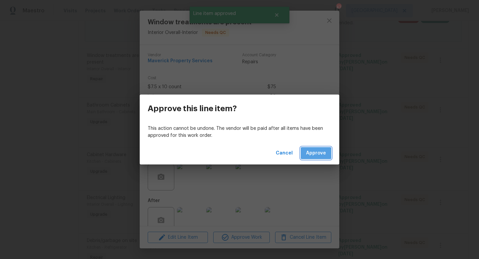
click at [310, 150] on span "Approve" at bounding box center [316, 153] width 20 height 8
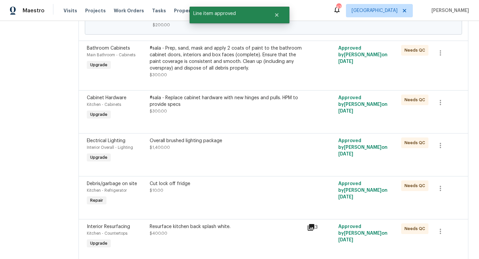
scroll to position [671, 0]
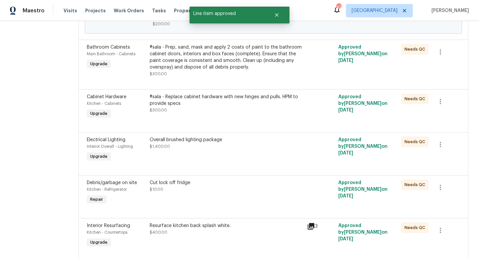
click at [232, 70] on div "#sala - Prep, sand, mask and apply 2 coats of paint to the bathroom cabinet doo…" at bounding box center [226, 57] width 153 height 27
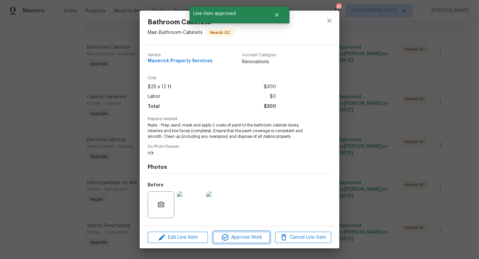
click at [255, 236] on span "Approve Work" at bounding box center [241, 237] width 52 height 8
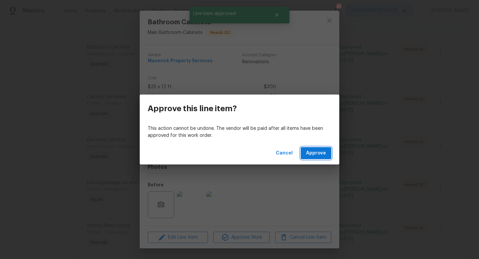
click at [311, 147] on button "Approve" at bounding box center [315, 153] width 31 height 12
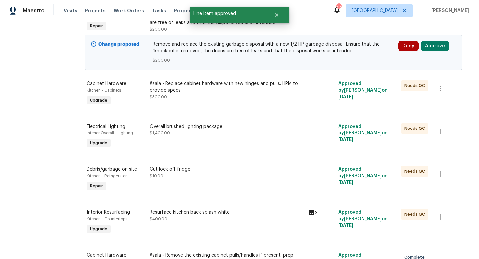
scroll to position [637, 0]
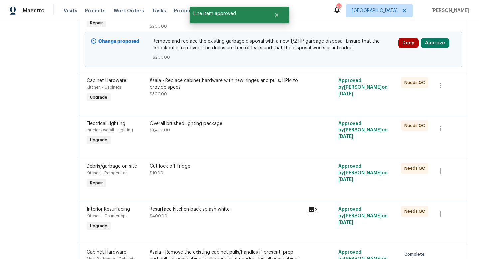
click at [217, 90] on div "#sala - Replace cabinet hardware with new hinges and pulls. HPM to provide specs" at bounding box center [226, 83] width 153 height 13
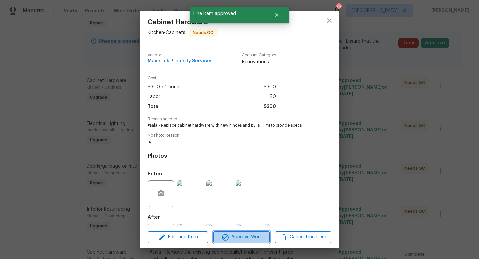
click at [239, 239] on span "Approve Work" at bounding box center [241, 237] width 52 height 8
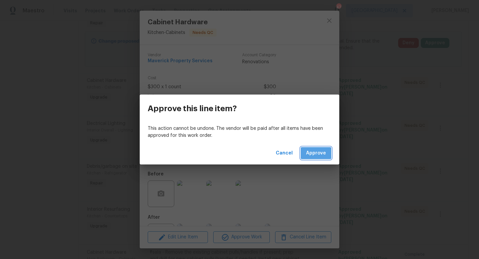
click at [326, 152] on button "Approve" at bounding box center [315, 153] width 31 height 12
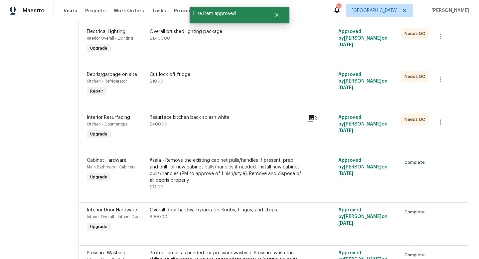
scroll to position [696, 0]
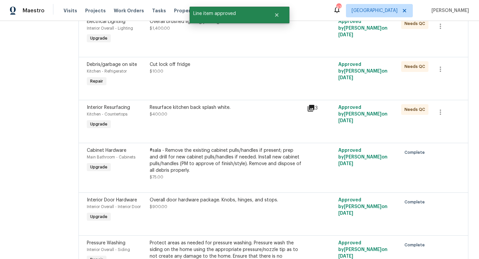
click at [206, 32] on div "Overall brushed lighting package $1,400.00" at bounding box center [226, 24] width 153 height 13
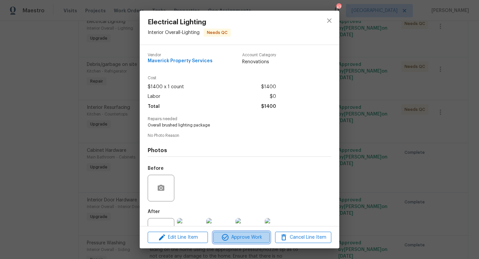
click at [239, 239] on span "Approve Work" at bounding box center [241, 237] width 52 height 8
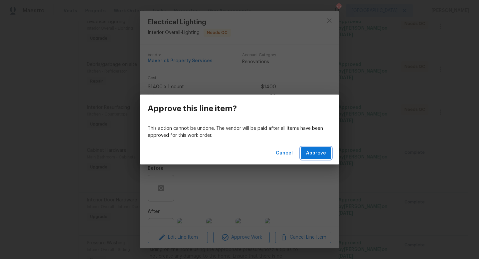
click at [309, 151] on span "Approve" at bounding box center [316, 153] width 20 height 8
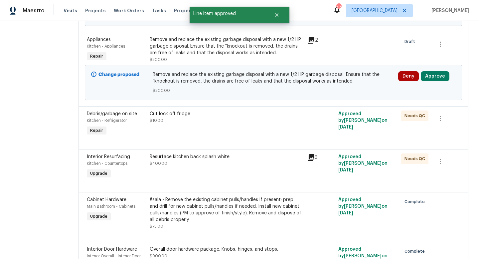
scroll to position [604, 0]
click at [224, 124] on div "Cut lock off fridge $10.00" at bounding box center [226, 117] width 153 height 13
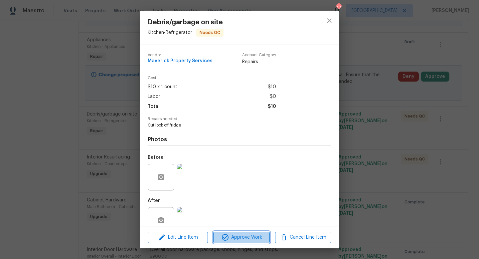
click at [254, 240] on span "Approve Work" at bounding box center [241, 237] width 52 height 8
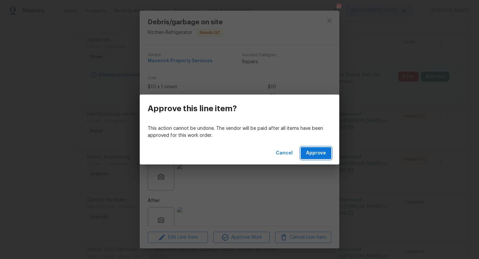
click at [326, 153] on button "Approve" at bounding box center [315, 153] width 31 height 12
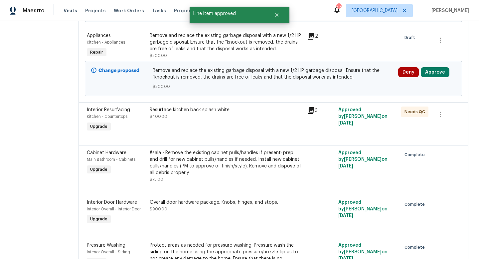
scroll to position [612, 0]
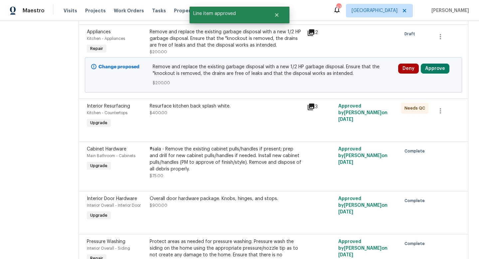
click at [240, 116] on div "Resurface kitchen back splash white. $400.00" at bounding box center [226, 109] width 153 height 13
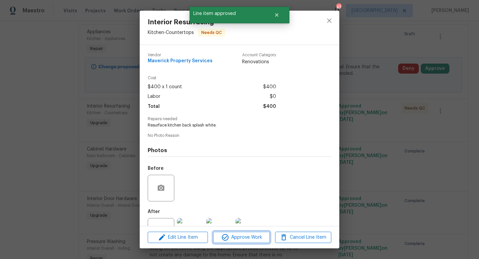
click at [248, 236] on span "Approve Work" at bounding box center [241, 237] width 52 height 8
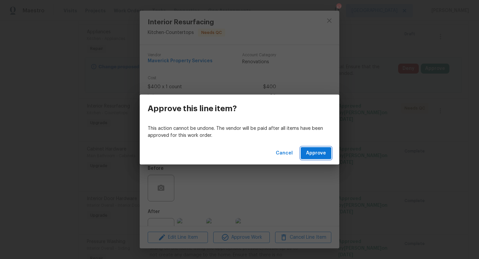
click at [311, 152] on span "Approve" at bounding box center [316, 153] width 20 height 8
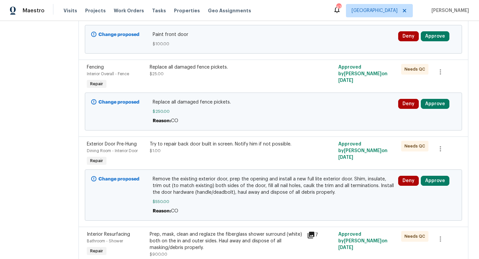
scroll to position [0, 0]
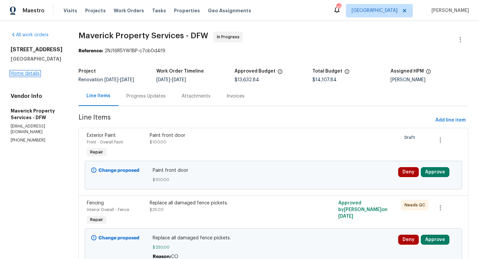
click at [33, 75] on link "Home details" at bounding box center [25, 73] width 29 height 5
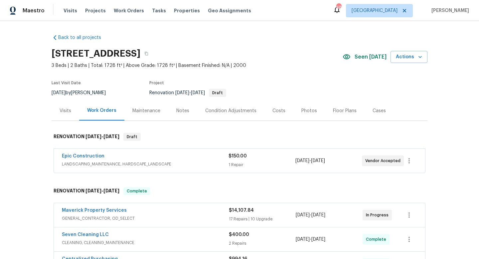
click at [279, 110] on div "Costs" at bounding box center [278, 110] width 13 height 7
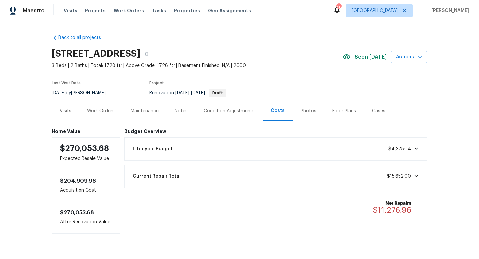
click at [22, 60] on div "Back to all projects [STREET_ADDRESS] 3 Beds | 2 Baths | Total: 1728 ft² | Abov…" at bounding box center [239, 140] width 479 height 238
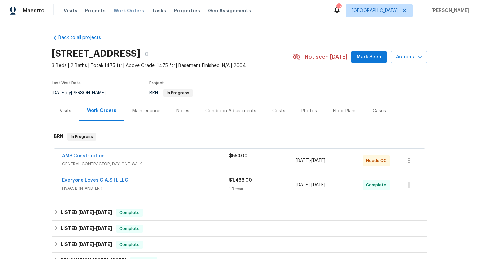
click at [134, 10] on span "Work Orders" at bounding box center [129, 10] width 30 height 7
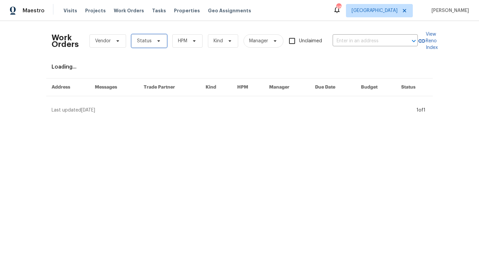
click at [149, 41] on span "Status" at bounding box center [144, 41] width 15 height 7
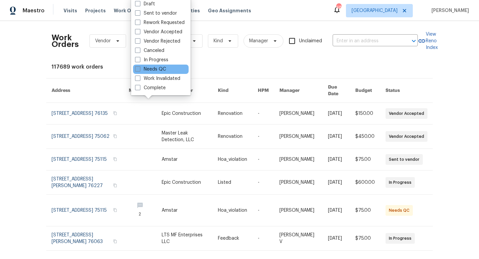
click at [152, 72] on label "Needs QC" at bounding box center [150, 69] width 31 height 7
click at [139, 70] on input "Needs QC" at bounding box center [137, 68] width 4 height 4
checkbox input "true"
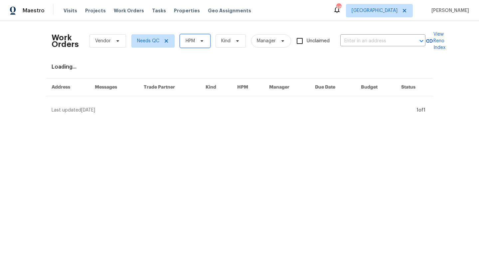
click at [193, 43] on span "HPM" at bounding box center [189, 41] width 9 height 7
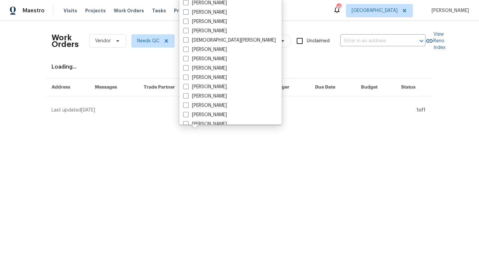
scroll to position [371, 0]
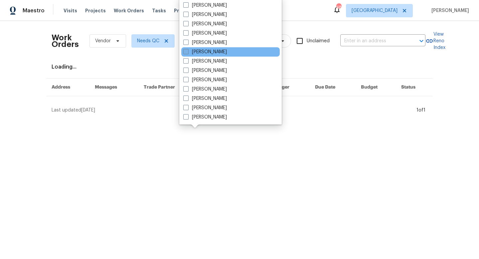
click at [200, 54] on label "[PERSON_NAME]" at bounding box center [205, 52] width 44 height 7
click at [187, 53] on input "[PERSON_NAME]" at bounding box center [185, 51] width 4 height 4
checkbox input "true"
